Goal: Entertainment & Leisure: Browse casually

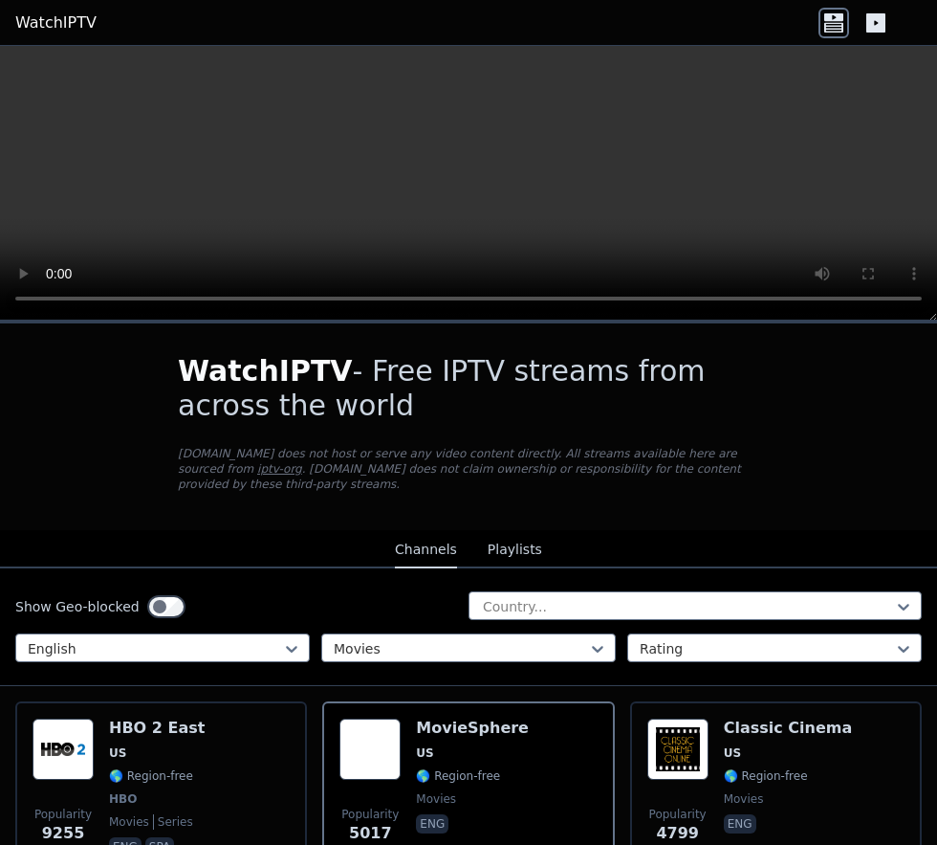
scroll to position [116, 0]
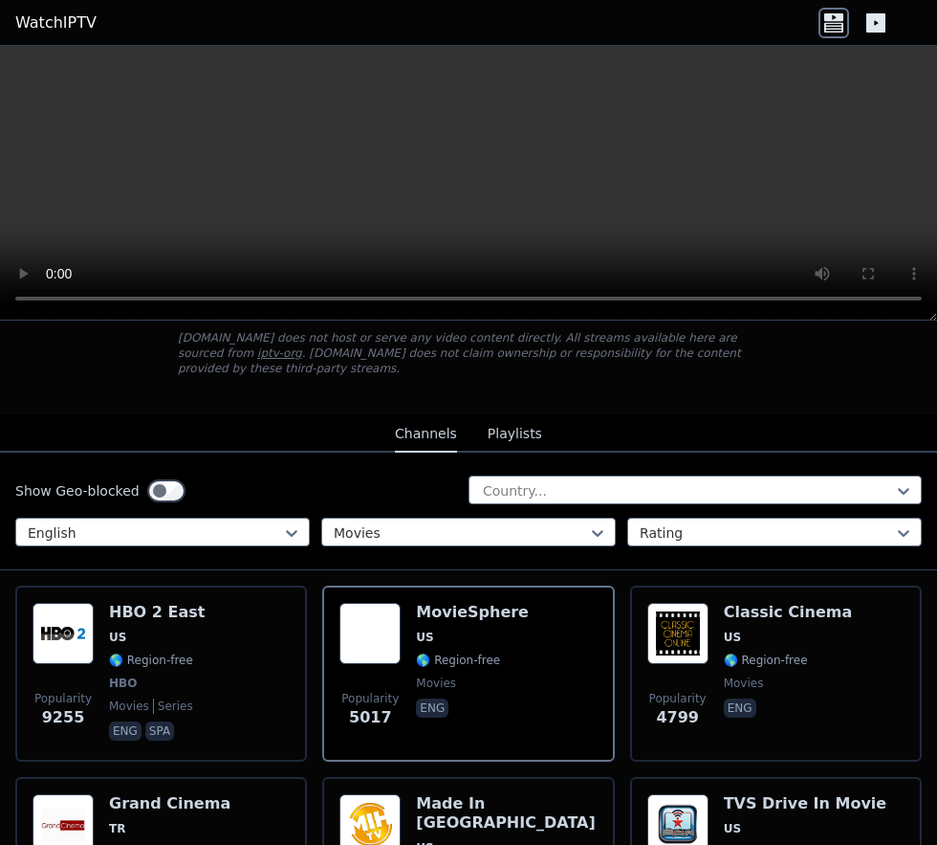
click at [168, 668] on span "🌎 Region-free" at bounding box center [151, 659] width 84 height 15
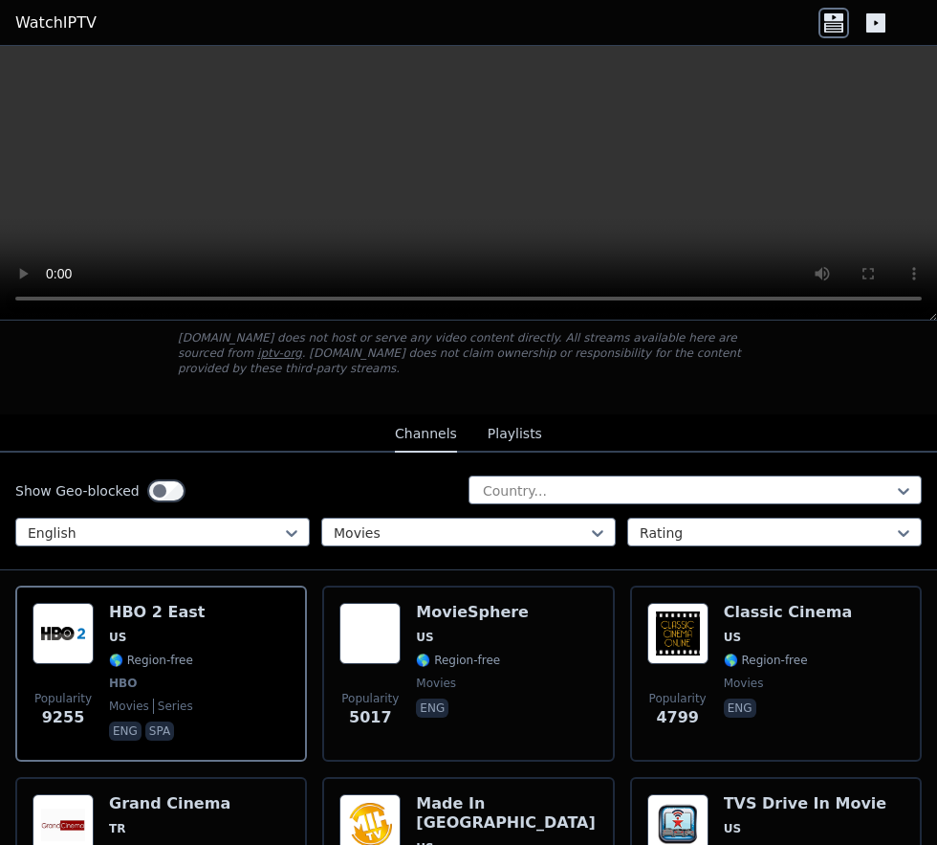
click at [470, 622] on h6 "MovieSphere" at bounding box center [472, 612] width 113 height 19
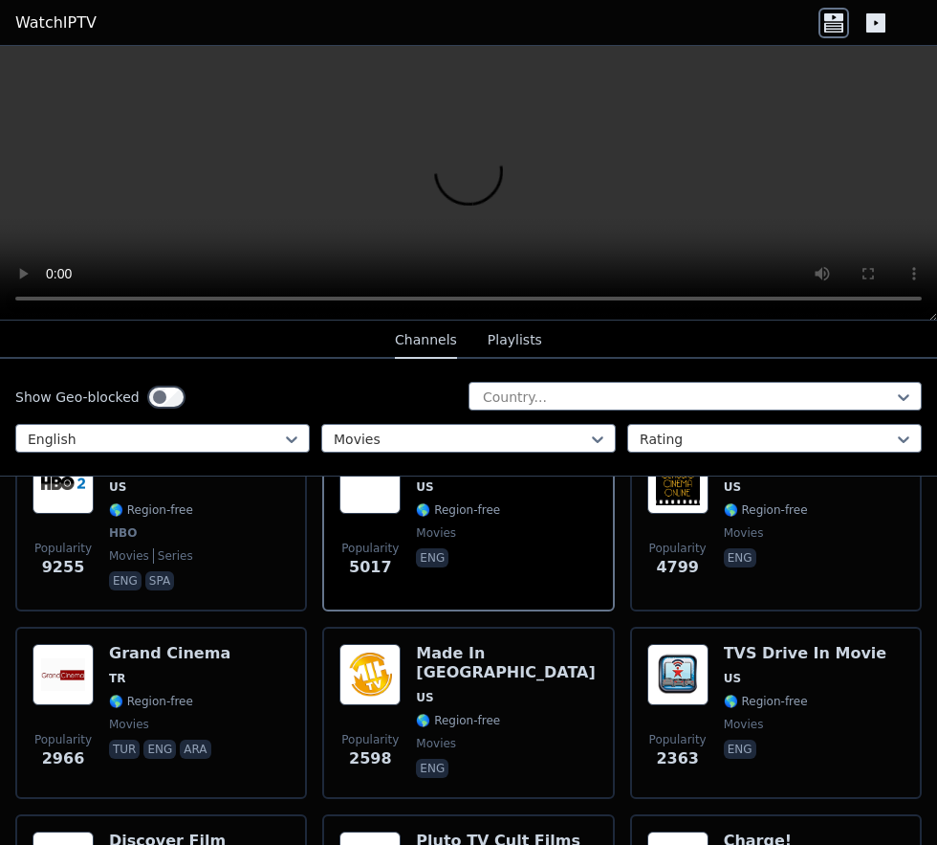
scroll to position [268, 0]
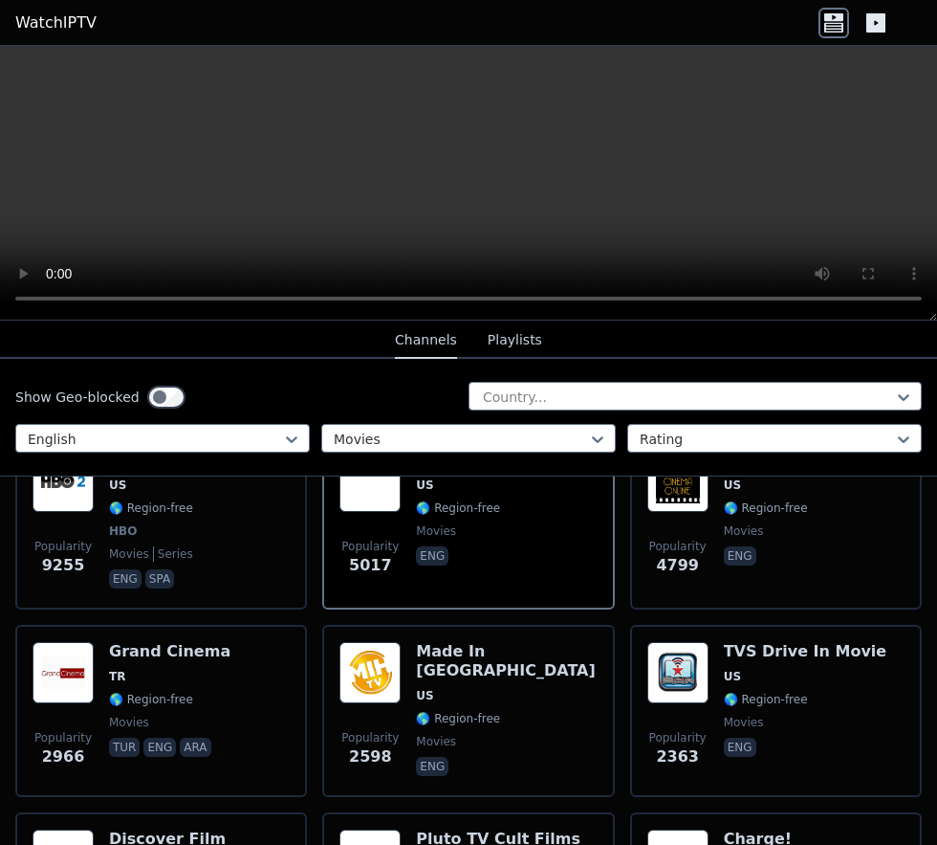
click at [163, 760] on div "Grand Cinema TR 🌎 Region-free movies tur eng ara" at bounding box center [169, 711] width 121 height 138
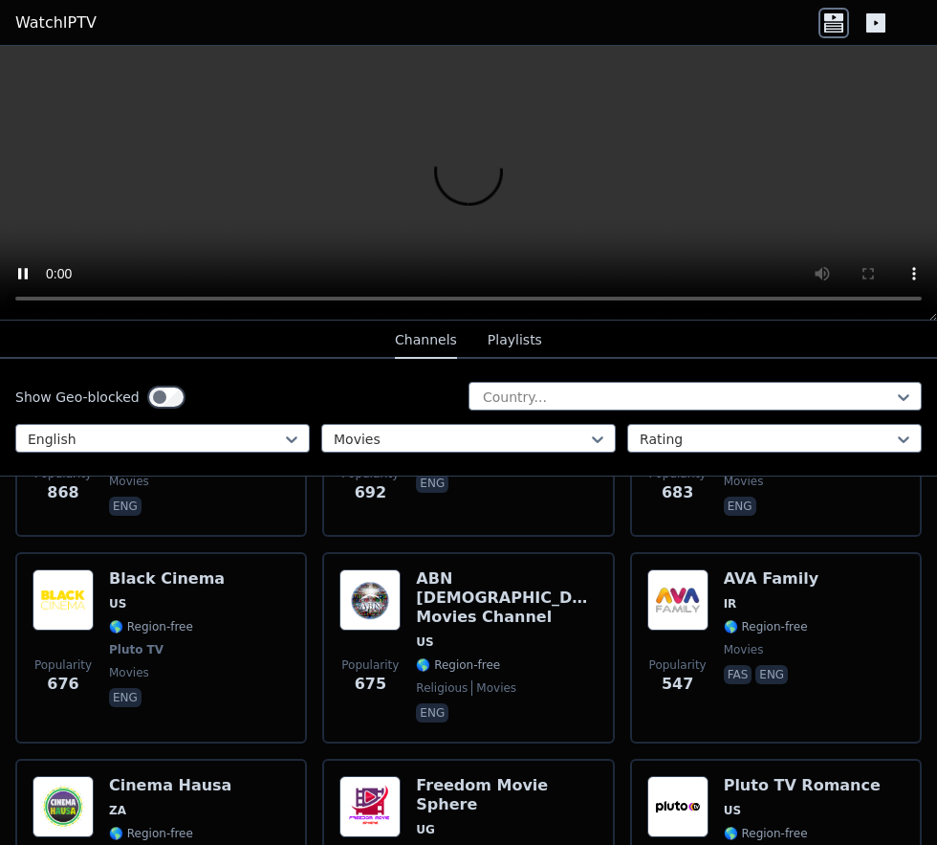
scroll to position [1143, 0]
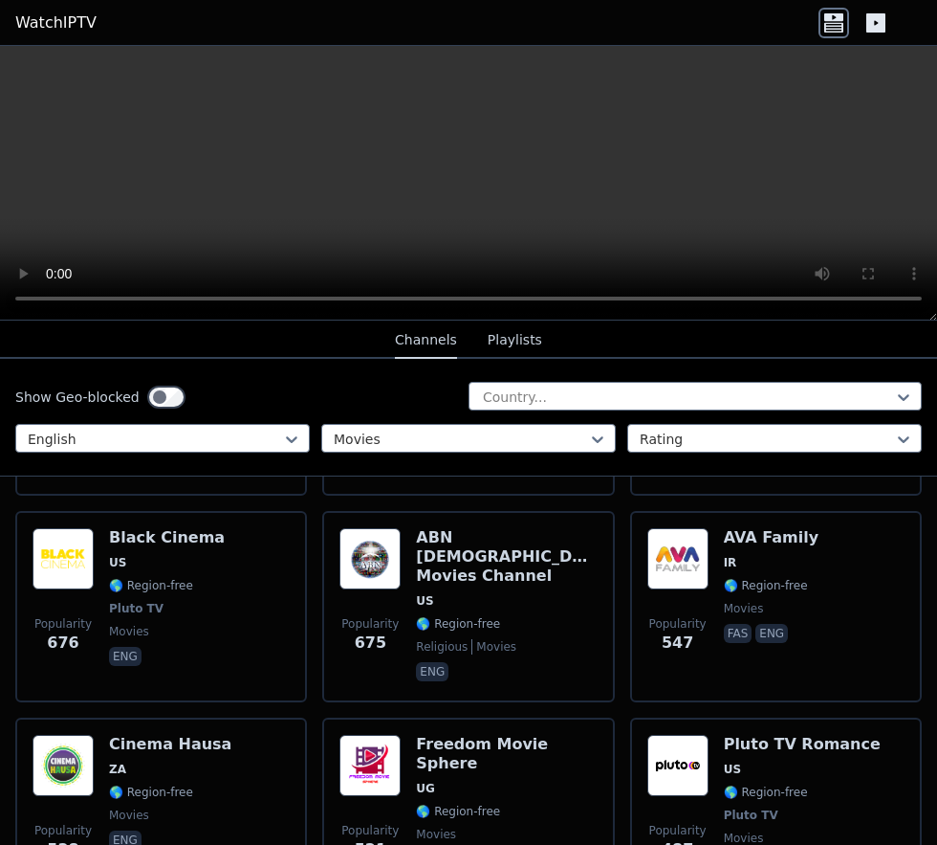
click at [740, 593] on span "🌎 Region-free" at bounding box center [766, 585] width 84 height 15
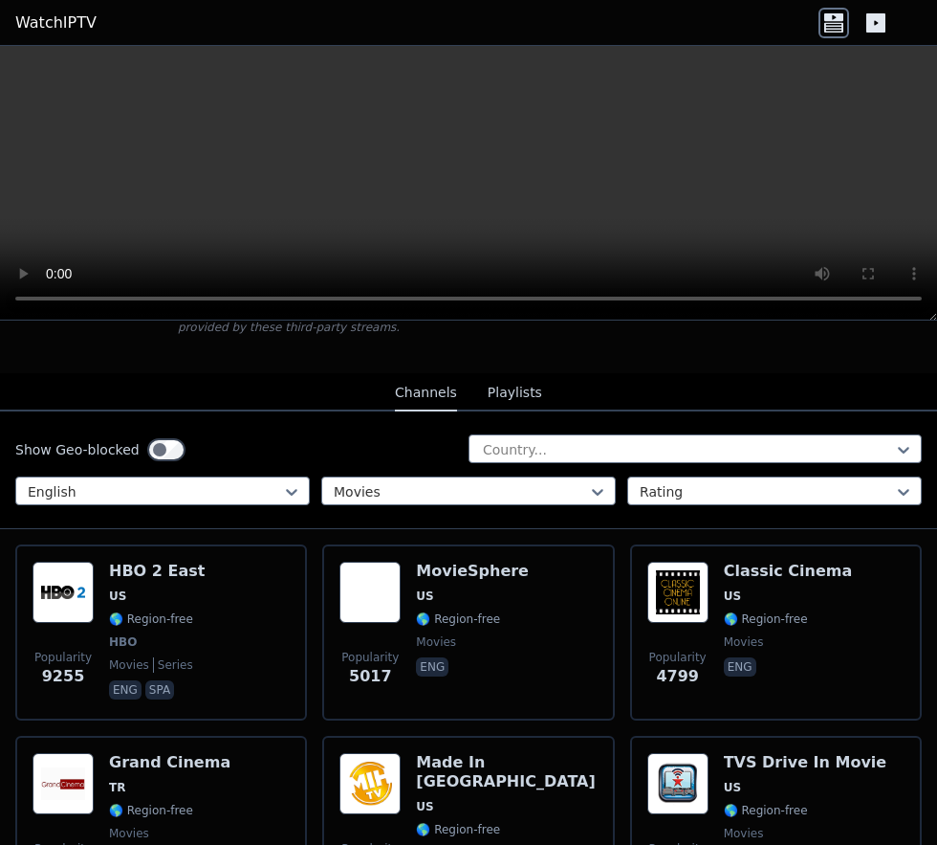
scroll to position [179, 0]
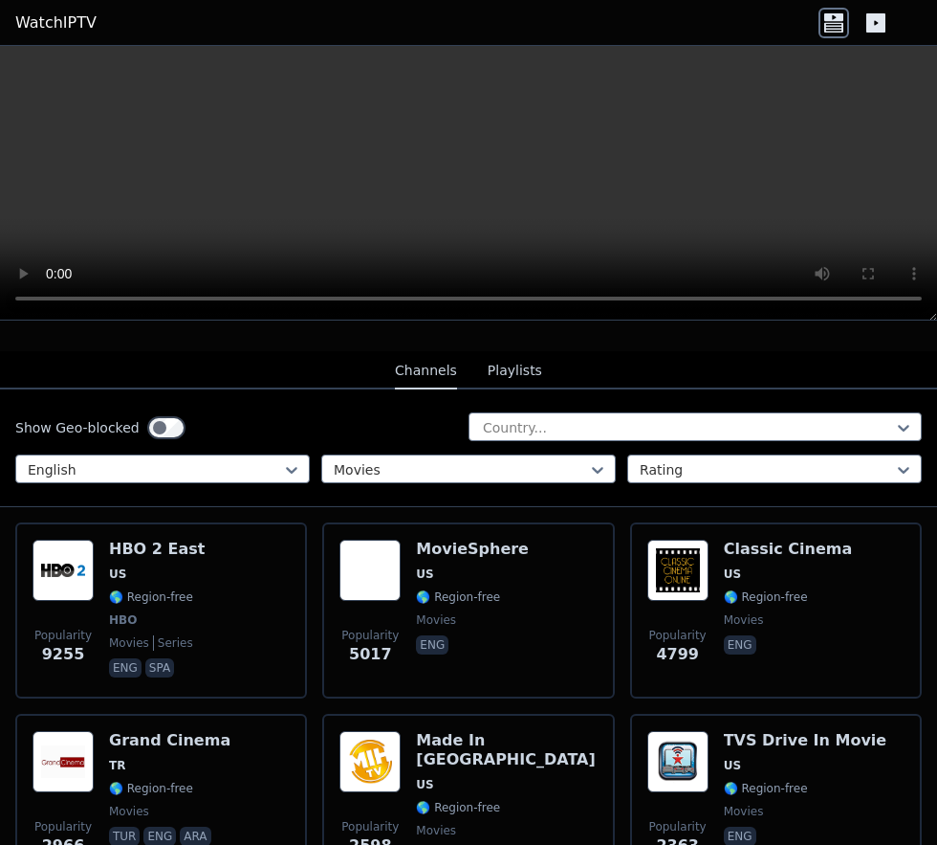
click at [428, 605] on span "🌎 Region-free" at bounding box center [458, 596] width 84 height 15
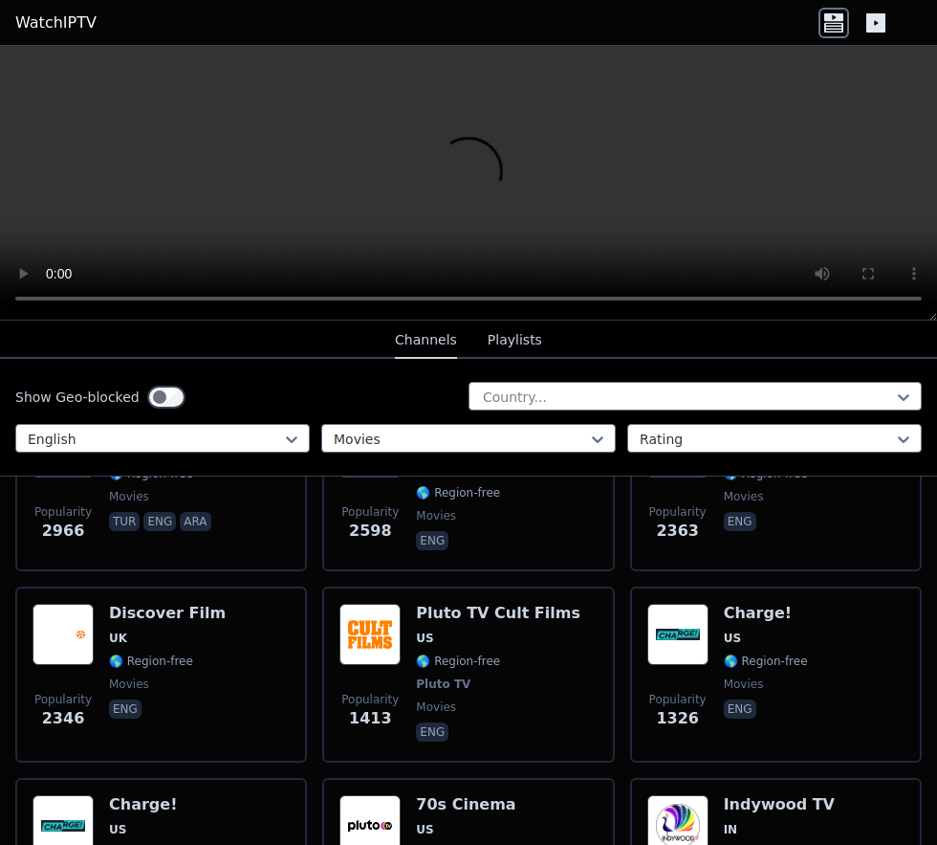
scroll to position [500, 0]
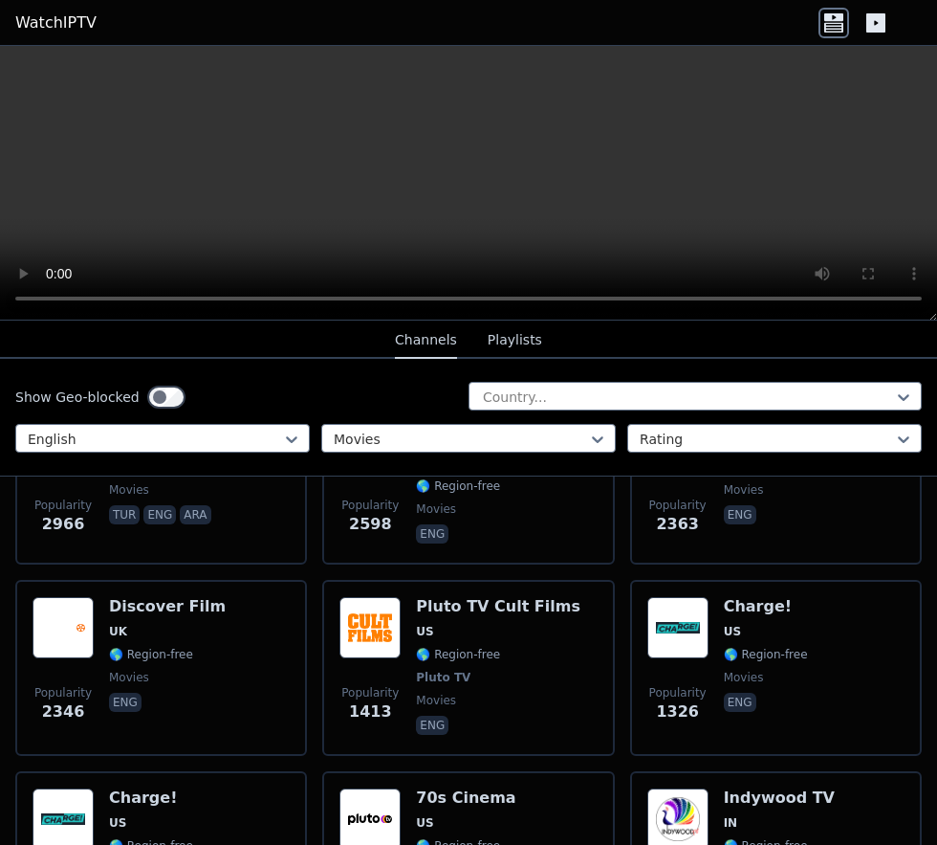
click at [446, 662] on span "🌎 Region-free" at bounding box center [458, 654] width 84 height 15
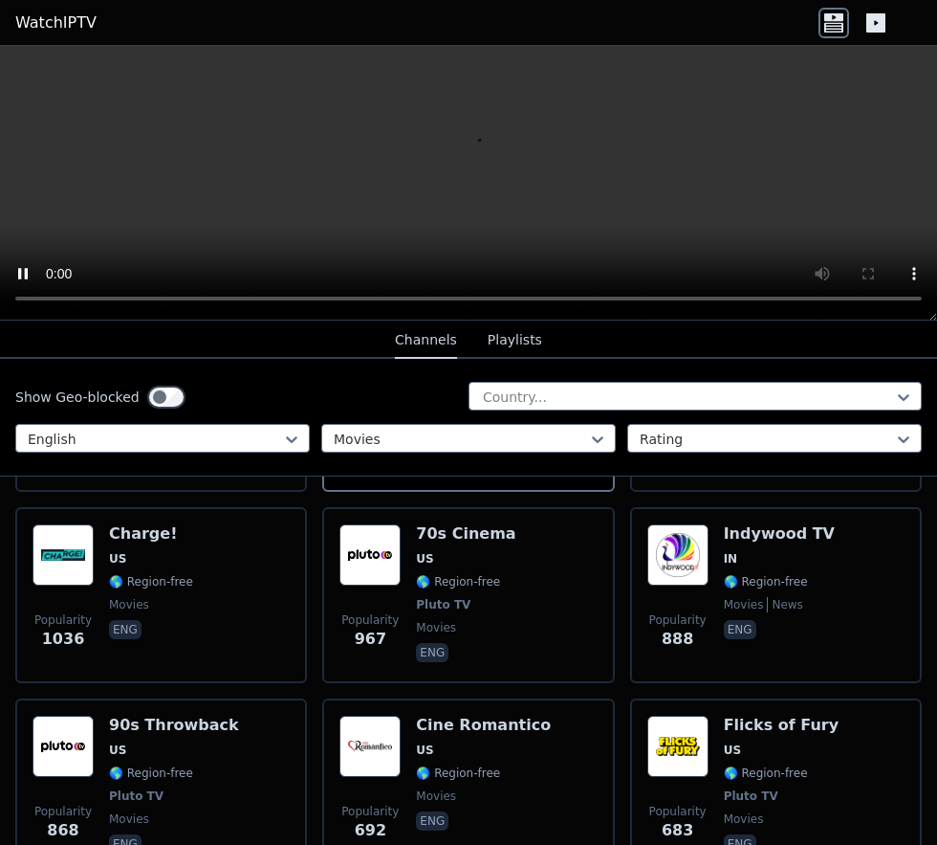
scroll to position [785, 0]
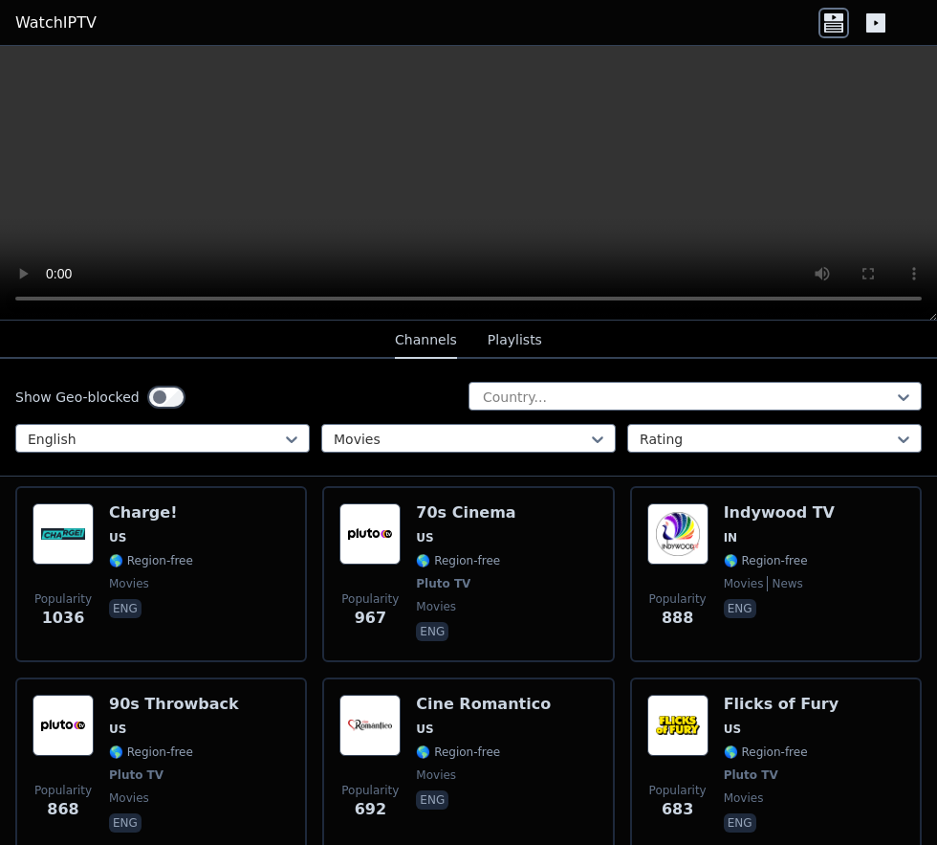
click at [420, 568] on span "🌎 Region-free" at bounding box center [458, 560] width 84 height 15
click at [138, 737] on span "US" at bounding box center [174, 728] width 130 height 15
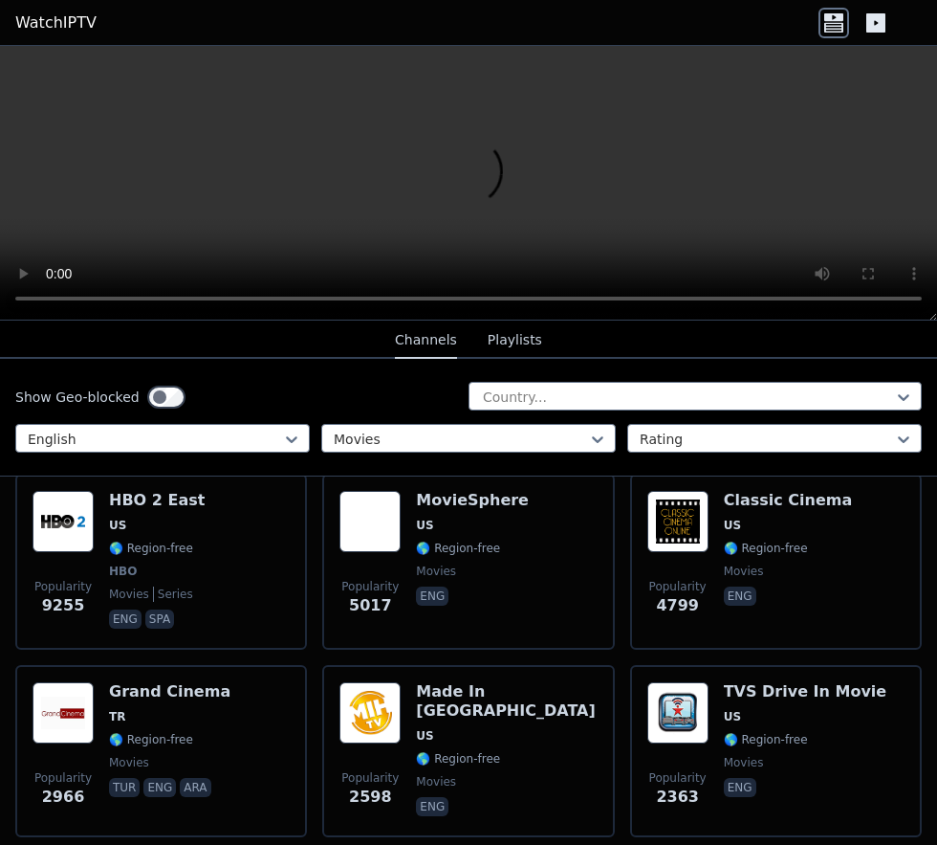
scroll to position [219, 0]
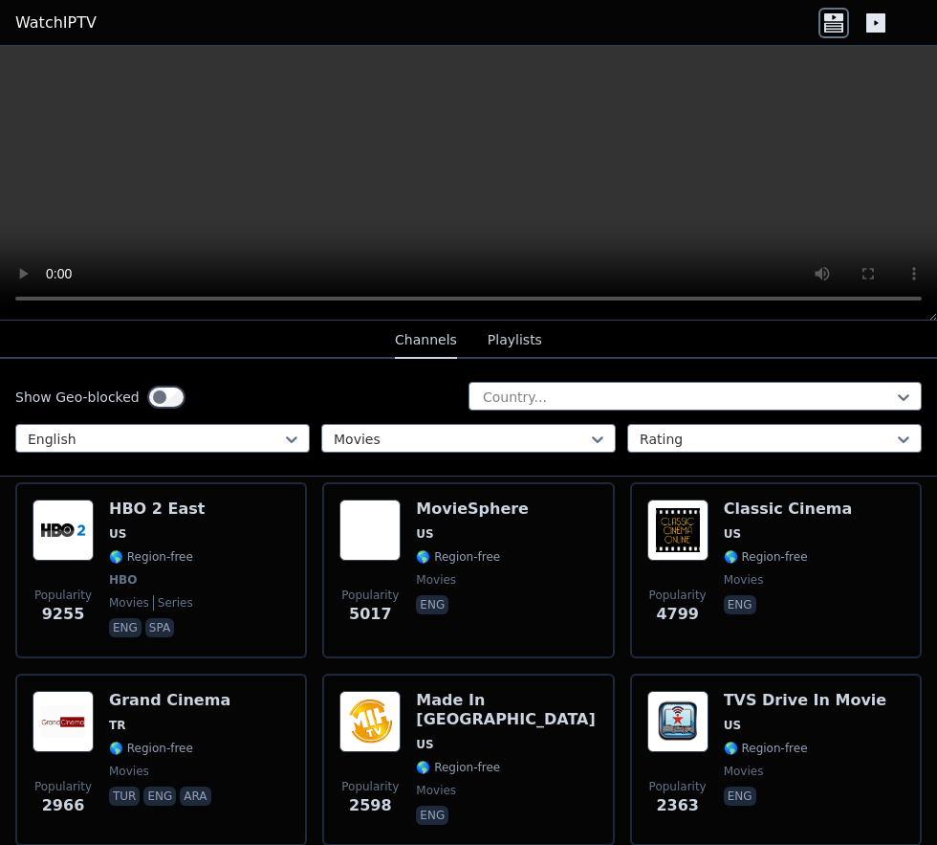
click at [408, 628] on div "Popularity 5017 MovieSphere US 🌎 Region-free movies eng" at bounding box center [468, 570] width 257 height 142
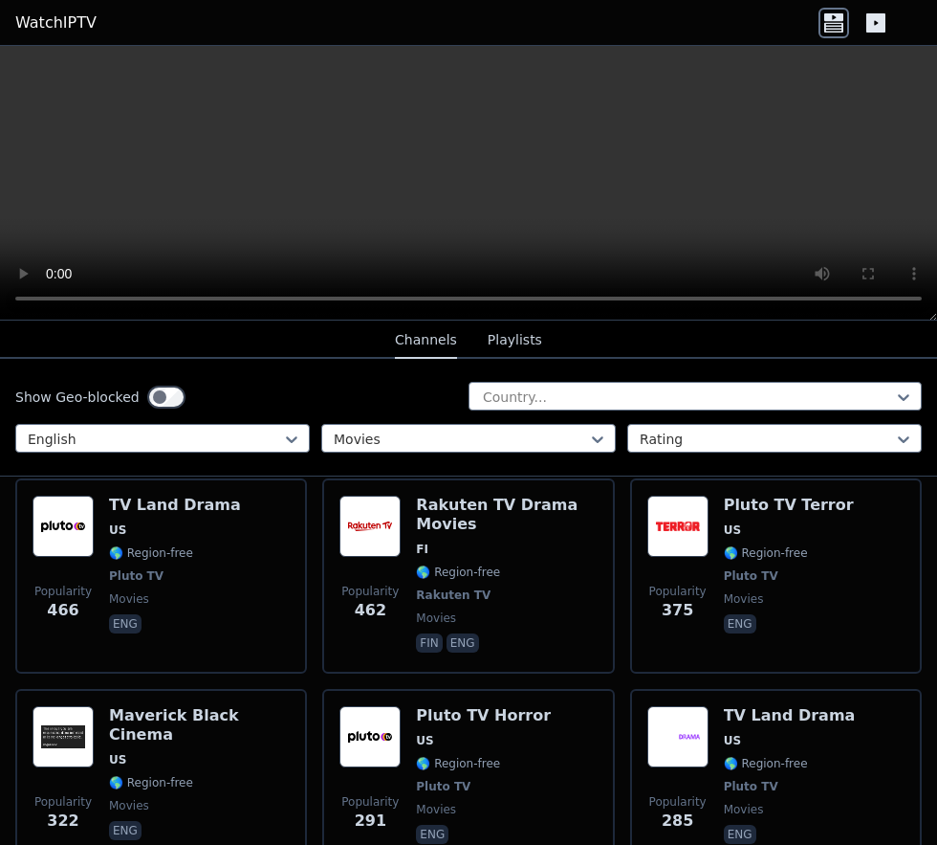
scroll to position [1581, 0]
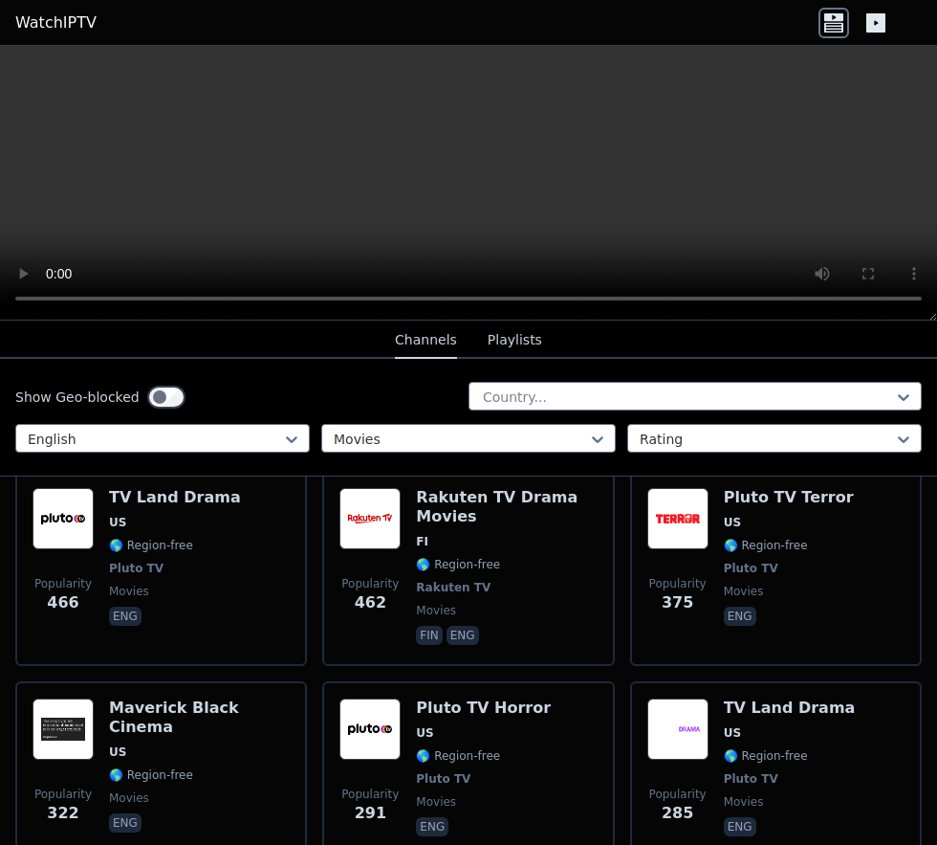
click at [757, 576] on span "Pluto TV" at bounding box center [751, 568] width 55 height 15
click at [440, 763] on span "🌎 Region-free" at bounding box center [458, 755] width 84 height 15
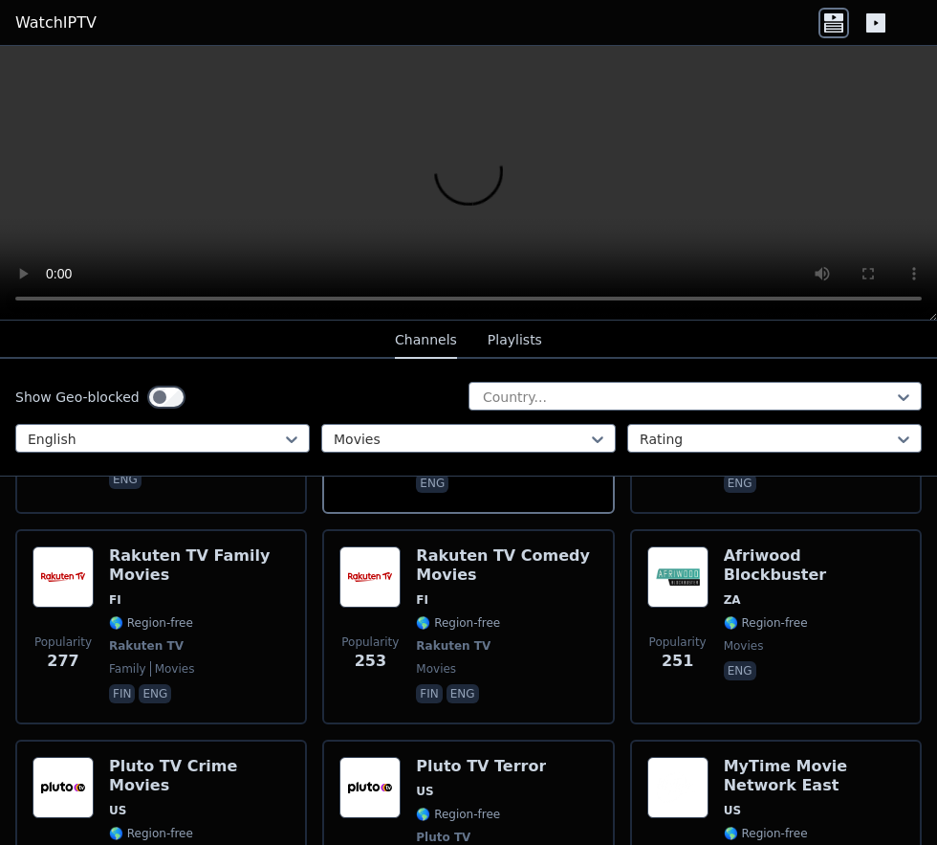
scroll to position [2016, 0]
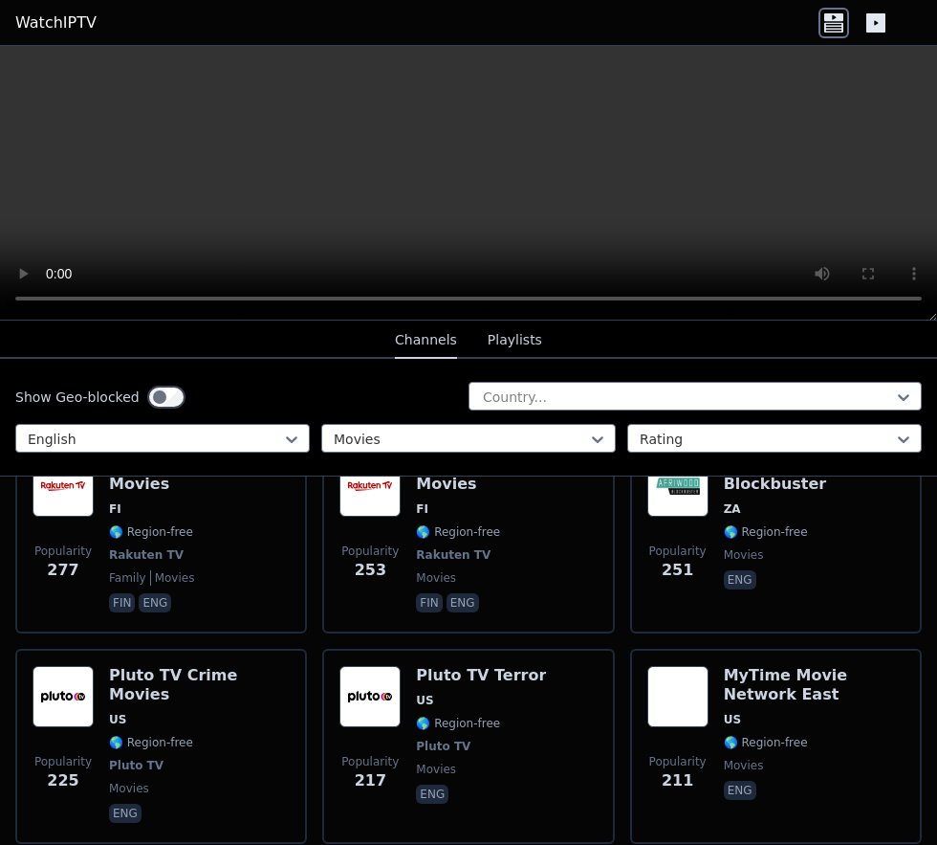
click at [164, 750] on span "🌎 Region-free" at bounding box center [151, 742] width 84 height 15
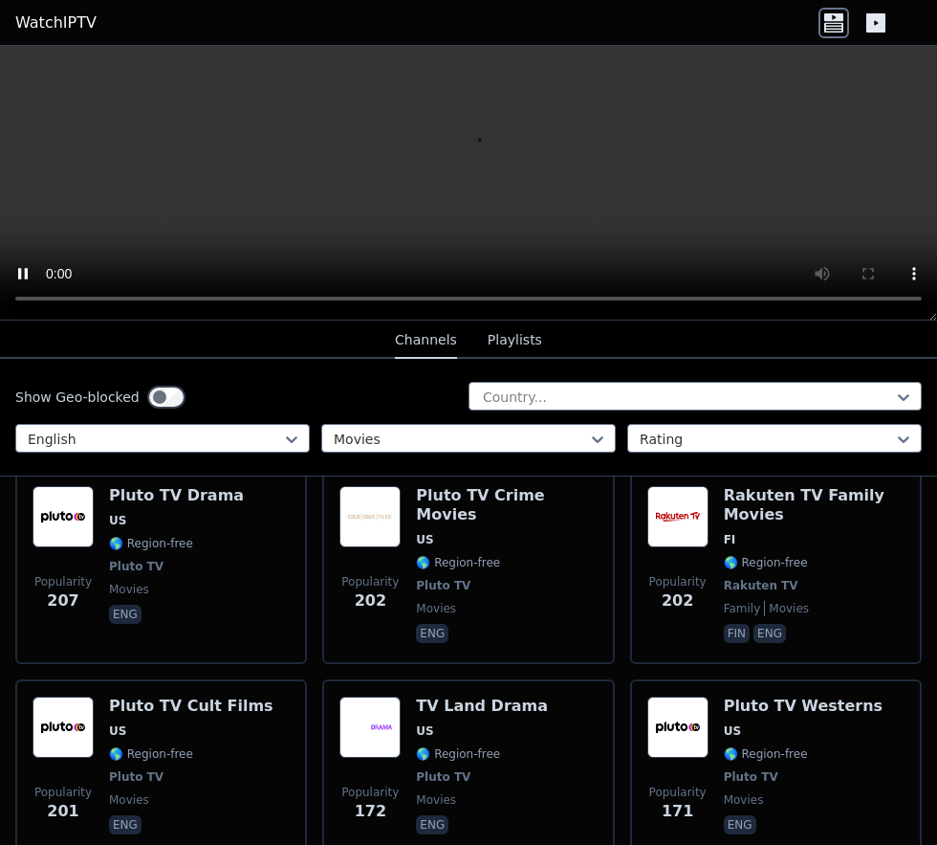
scroll to position [2407, 0]
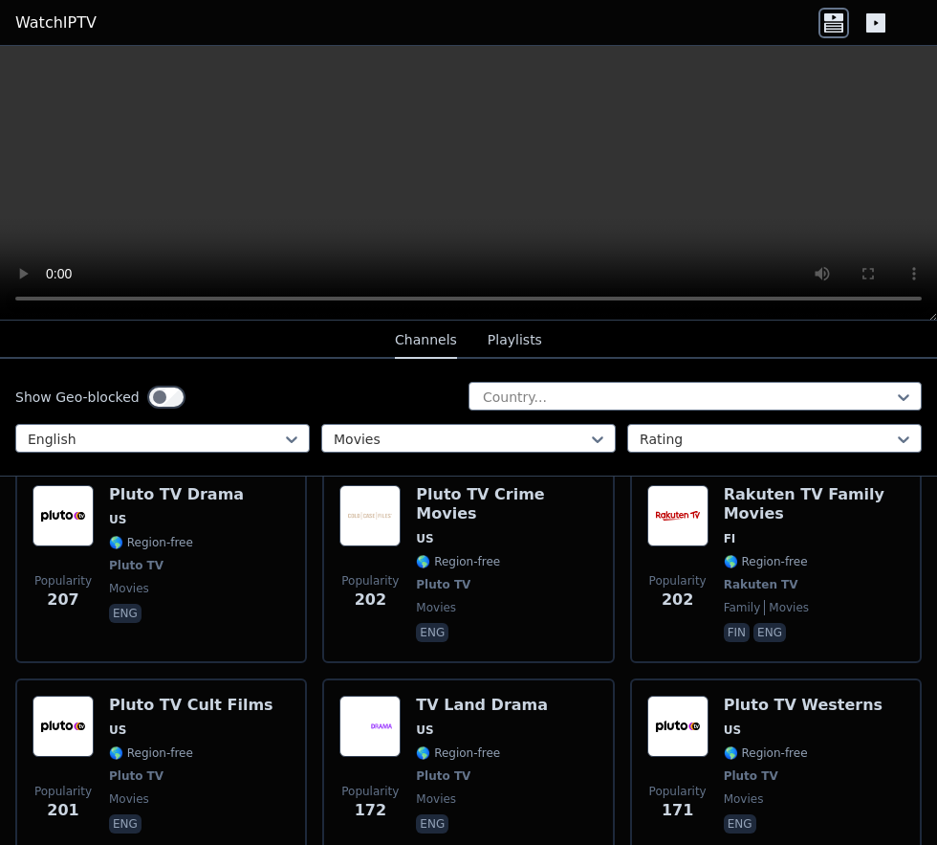
click at [142, 738] on span "US" at bounding box center [191, 729] width 165 height 15
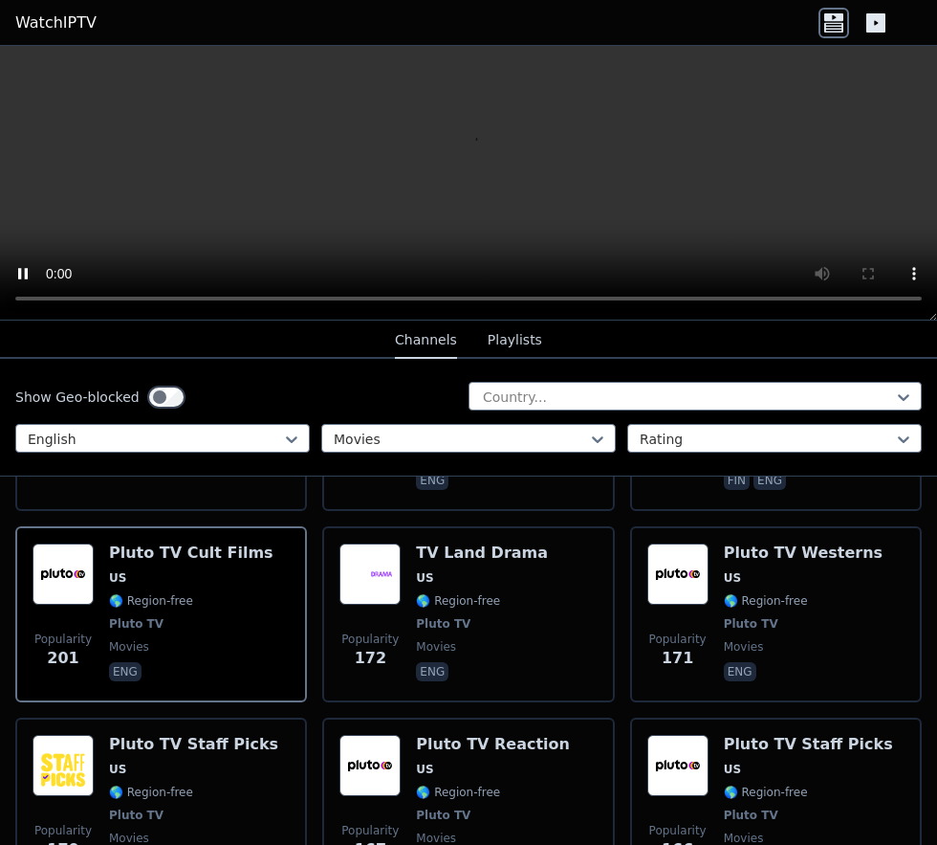
scroll to position [2692, 0]
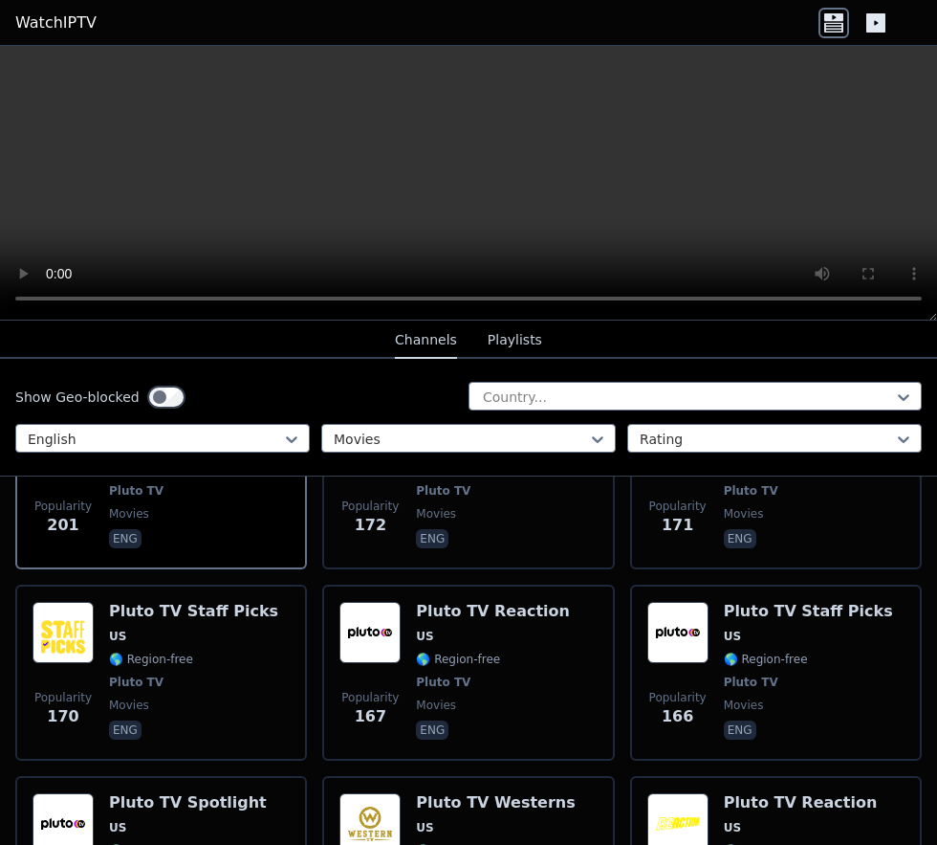
click at [443, 690] on span "Pluto TV" at bounding box center [443, 681] width 55 height 15
click at [753, 667] on span "🌎 Region-free" at bounding box center [766, 658] width 84 height 15
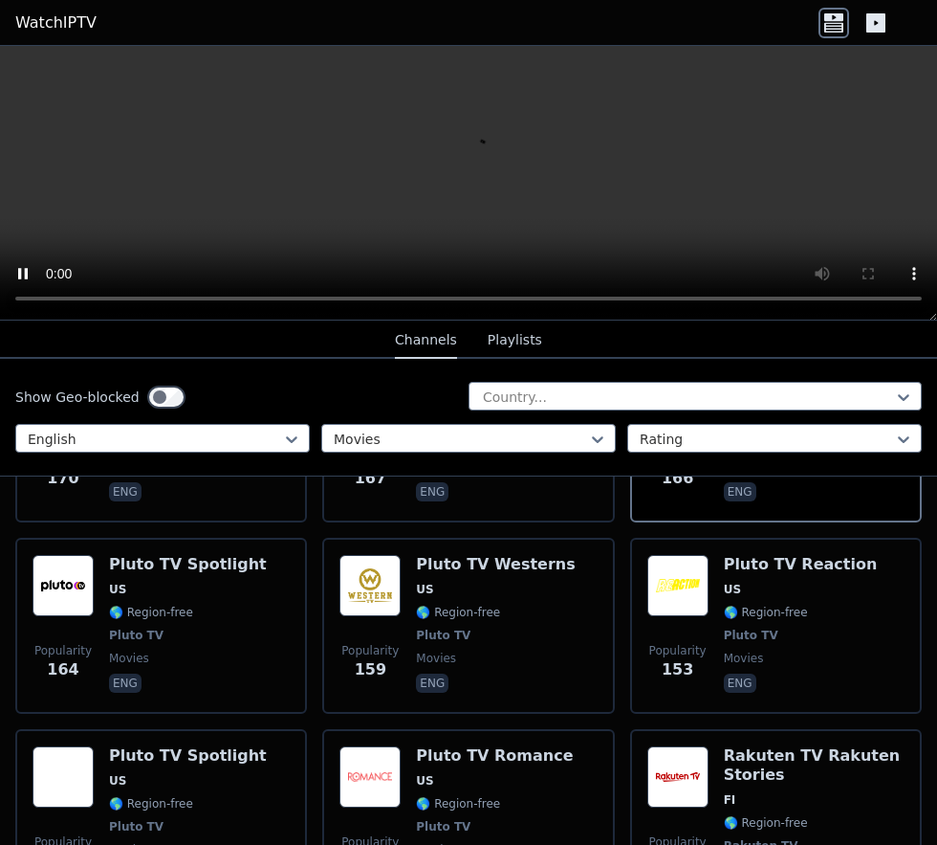
scroll to position [2942, 0]
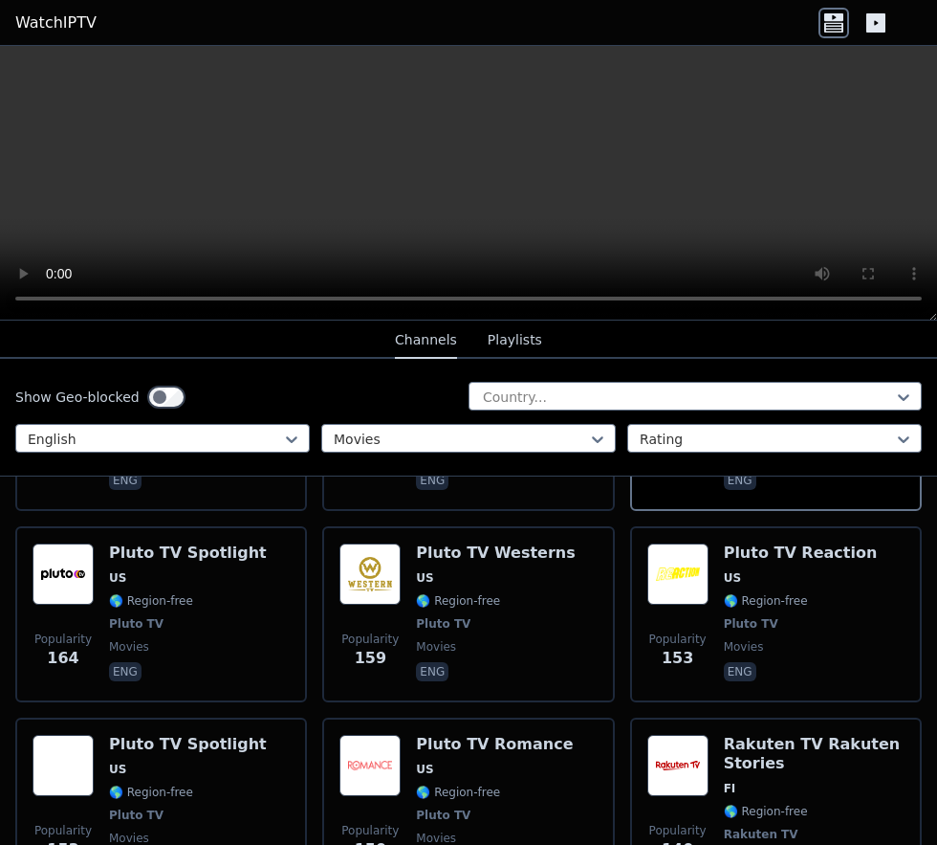
click at [109, 631] on span "Pluto TV" at bounding box center [136, 623] width 55 height 15
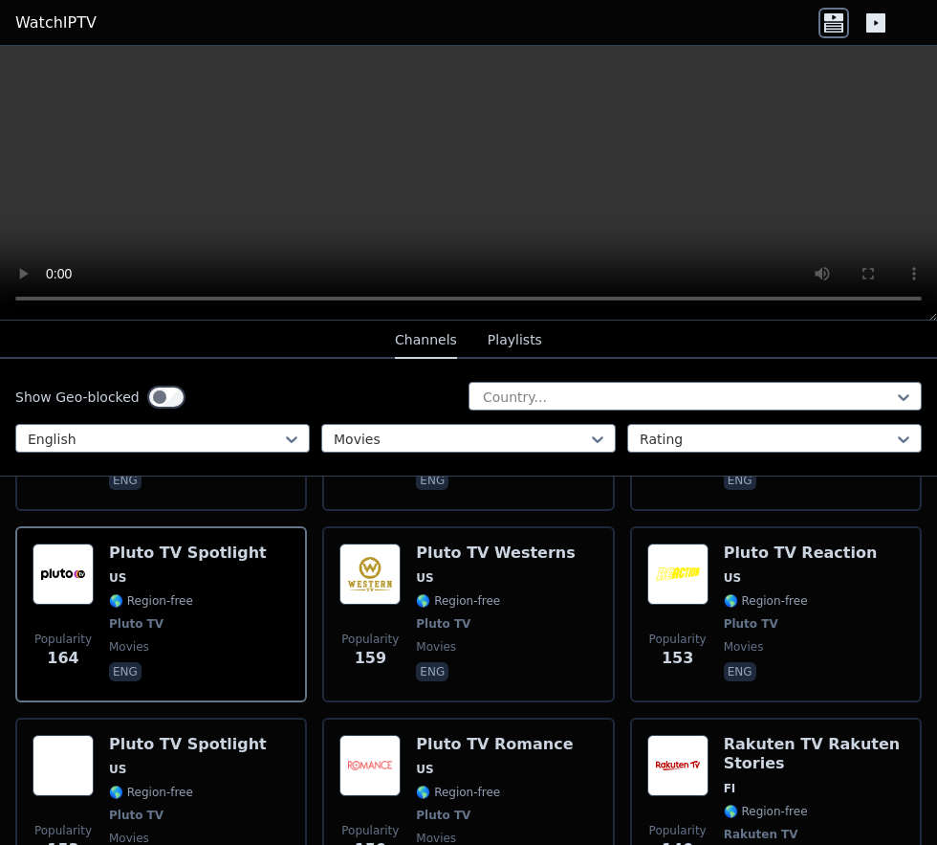
click at [415, 638] on div "Popularity 159 Pluto TV Westerns US 🌎 Region-free Pluto TV movies eng" at bounding box center [468, 614] width 257 height 142
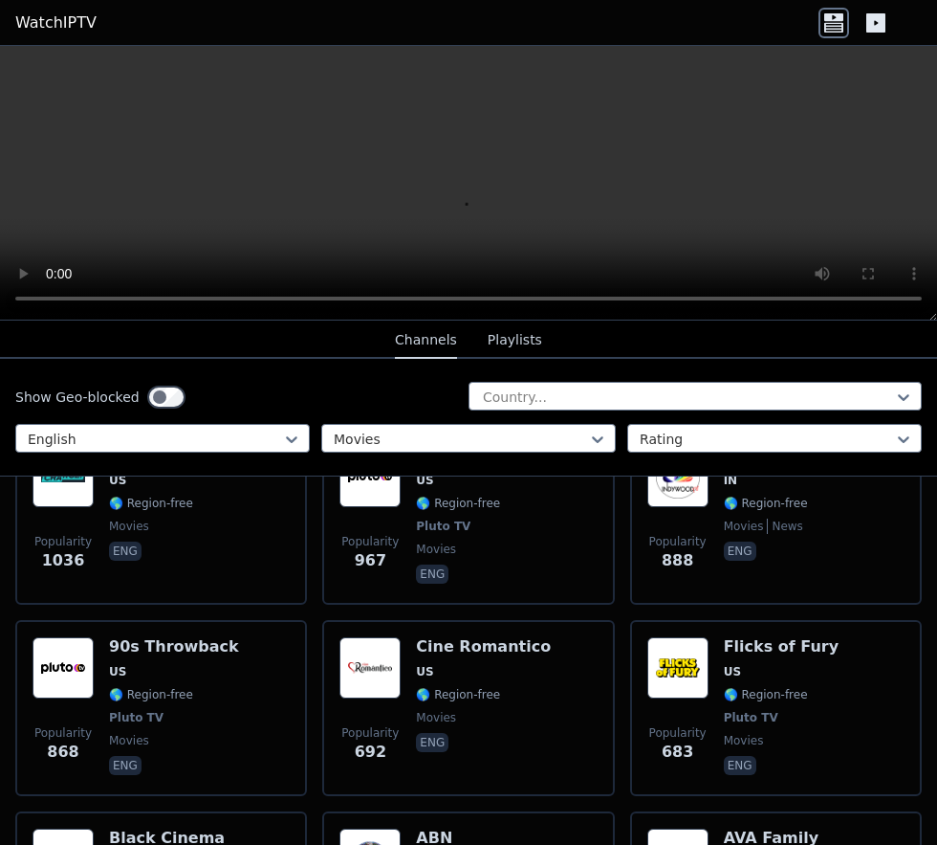
scroll to position [0, 0]
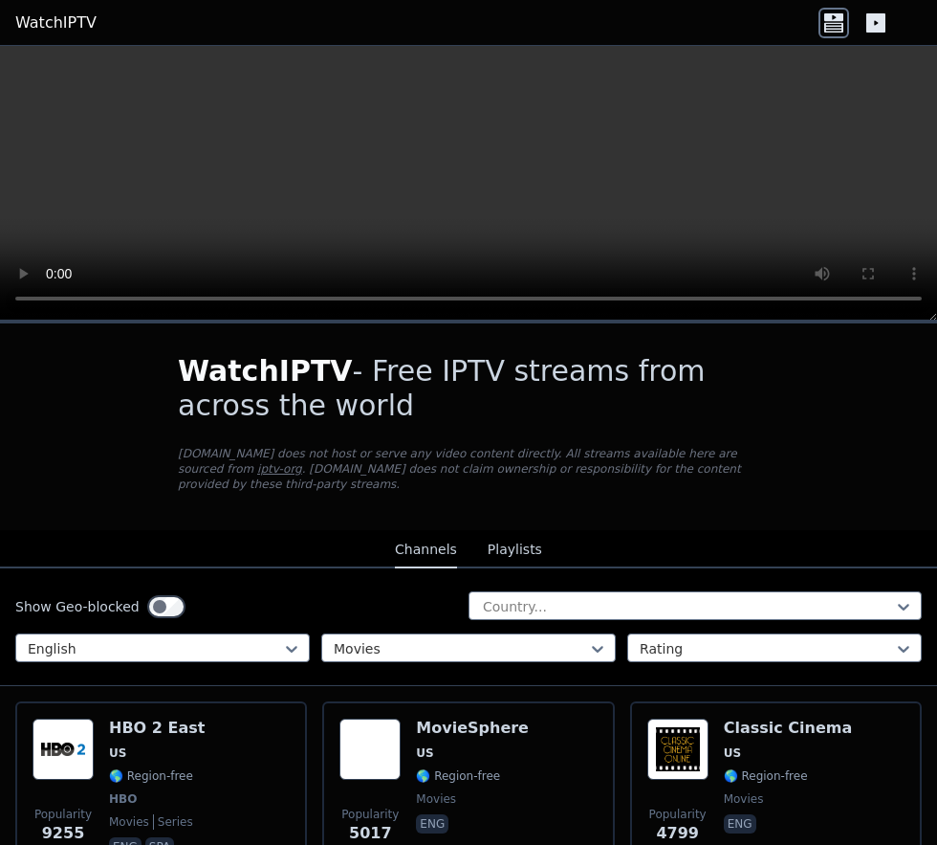
click at [469, 783] on span "🌎 Region-free" at bounding box center [458, 775] width 84 height 15
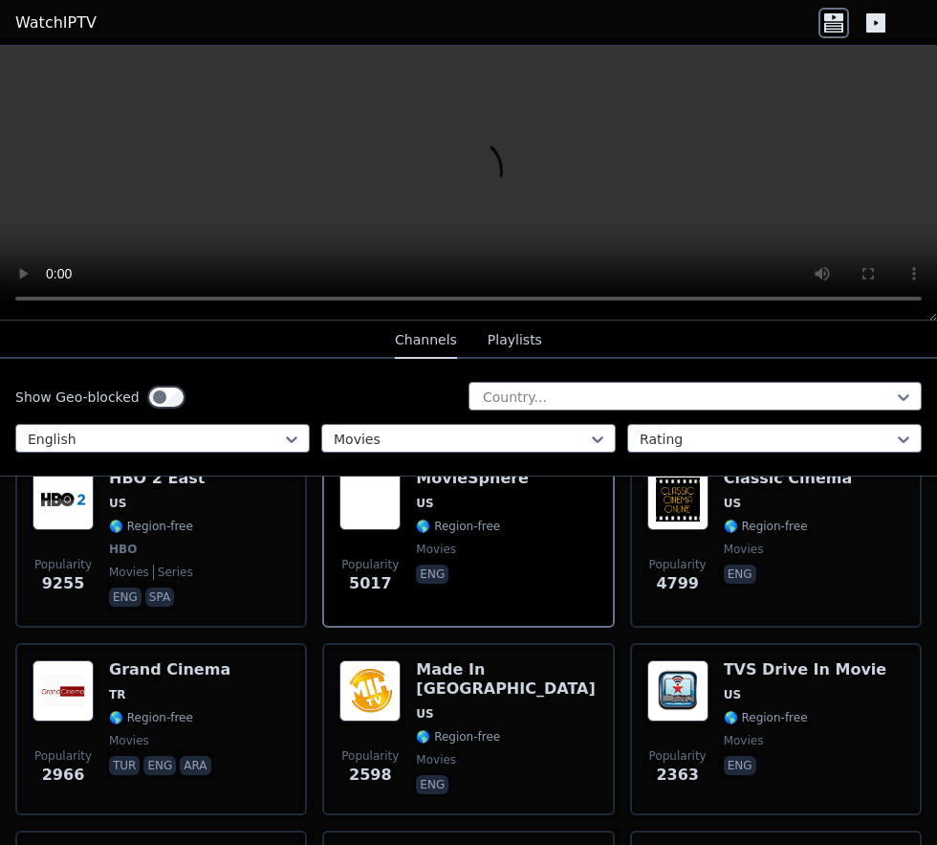
scroll to position [264, 0]
